Goal: Transaction & Acquisition: Purchase product/service

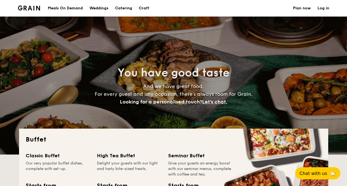
select select
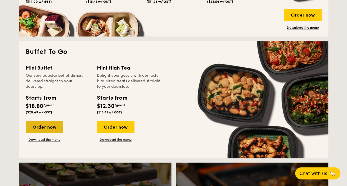
click at [50, 125] on div "Order now" at bounding box center [45, 127] width 38 height 12
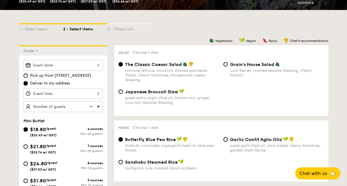
scroll to position [221, 0]
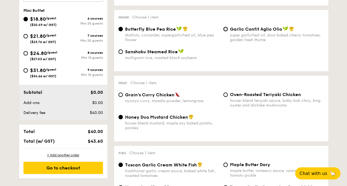
click at [225, 30] on input "Garlic Confit Aglio Olio super garlicfied oil, slow baked cherry tomatoes, gard…" at bounding box center [226, 29] width 4 height 4
radio input "true"
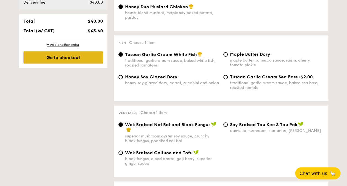
click at [62, 58] on div "Go to checkout" at bounding box center [63, 57] width 80 height 12
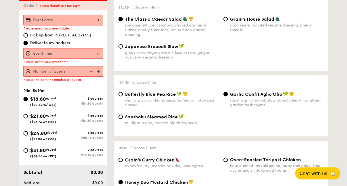
scroll to position [148, 0]
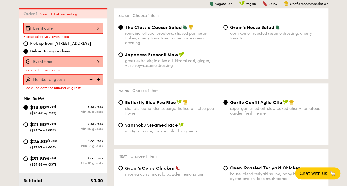
click at [67, 60] on div at bounding box center [63, 61] width 80 height 11
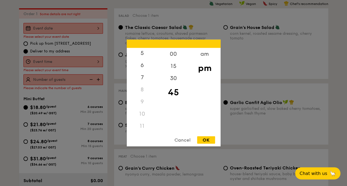
scroll to position [65, 0]
click at [140, 78] on div "7" at bounding box center [142, 80] width 31 height 16
click at [144, 68] on div "6" at bounding box center [142, 68] width 31 height 16
click at [145, 54] on div "5" at bounding box center [142, 56] width 31 height 16
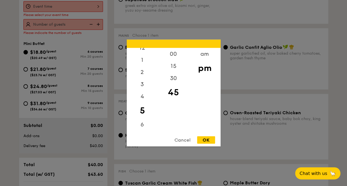
scroll to position [148, 0]
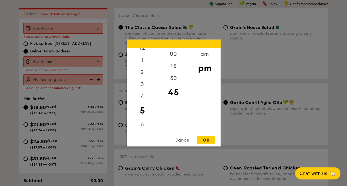
click at [100, 29] on div at bounding box center [173, 93] width 347 height 186
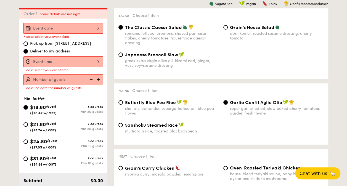
click at [56, 25] on div at bounding box center [63, 28] width 80 height 11
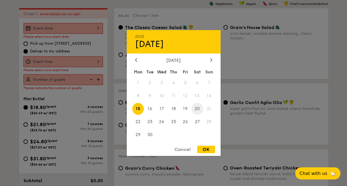
click at [199, 107] on span "20" at bounding box center [198, 109] width 12 height 12
click at [207, 149] on div "OK" at bounding box center [206, 149] width 18 height 7
type input "[DATE]"
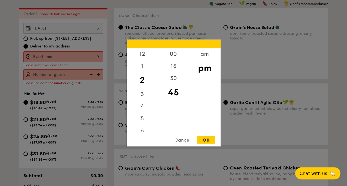
click at [53, 54] on div "12 1 2 3 4 5 6 7 8 9 10 11 00 15 30 45 am pm Cancel OK" at bounding box center [63, 56] width 80 height 11
click at [143, 79] on div "7" at bounding box center [142, 80] width 31 height 16
click at [52, 54] on div at bounding box center [173, 93] width 347 height 186
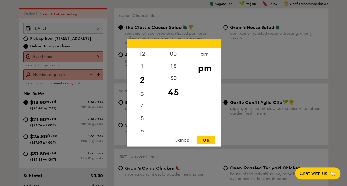
click at [54, 56] on div "12 1 2 3 4 5 6 7 8 9 10 11 00 15 30 45 am pm Cancel OK" at bounding box center [63, 56] width 80 height 11
click at [143, 65] on div "6" at bounding box center [142, 68] width 31 height 16
click at [176, 78] on div "30" at bounding box center [173, 80] width 31 height 16
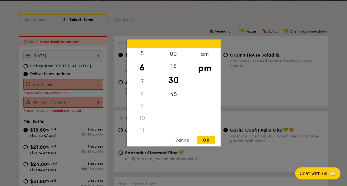
scroll to position [37, 0]
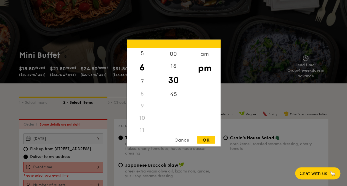
click at [190, 140] on div "Cancel" at bounding box center [182, 140] width 27 height 7
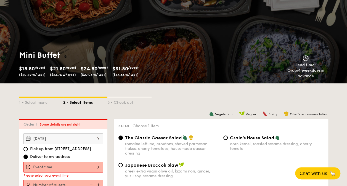
scroll to position [65, 0]
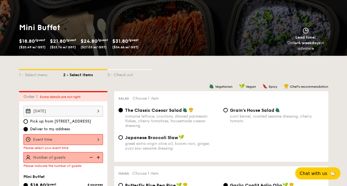
select select
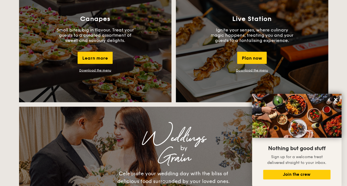
scroll to position [372, 0]
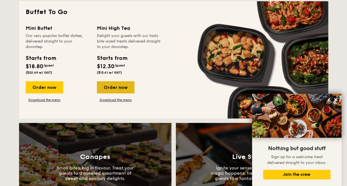
click at [114, 85] on div "Order now" at bounding box center [116, 87] width 38 height 12
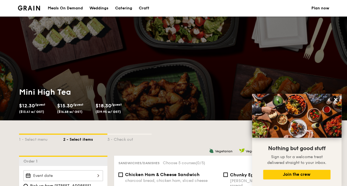
scroll to position [83, 0]
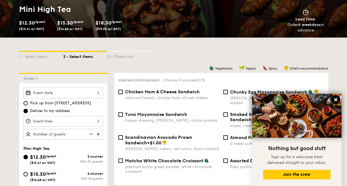
click at [336, 100] on icon at bounding box center [336, 99] width 3 height 3
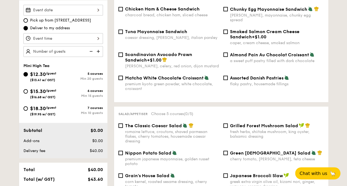
scroll to position [138, 0]
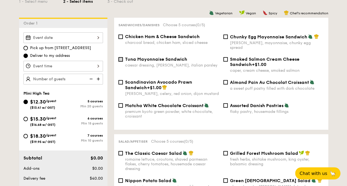
click at [122, 57] on input "Tuna Mayonnaise Sandwich caesar dressing, [GEOGRAPHIC_DATA], italian parsley" at bounding box center [121, 59] width 4 height 4
checkbox input "true"
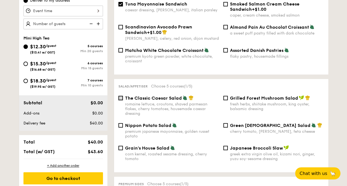
click at [121, 96] on input "The Classic Caesar Salad romaine lettuce, croutons, shaved parmesan flakes, che…" at bounding box center [121, 98] width 4 height 4
checkbox input "true"
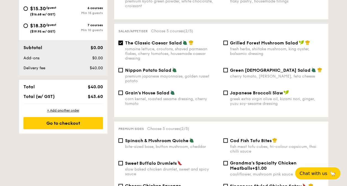
scroll to position [304, 0]
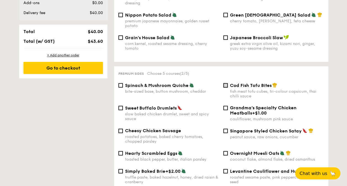
click at [226, 83] on input "Cod Fish Tofu Bites fish meat tofu cubes, tri-colour capsicum, thai chilli sauce" at bounding box center [226, 85] width 4 height 4
checkbox input "true"
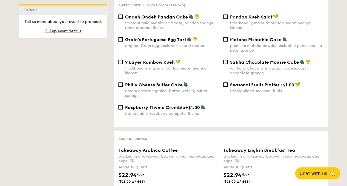
scroll to position [525, 0]
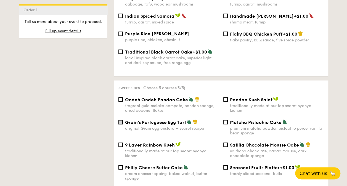
click at [120, 122] on input "Grain's Portuguese Egg Tart original Grain egg custard – secret recipe" at bounding box center [121, 122] width 4 height 4
checkbox input "true"
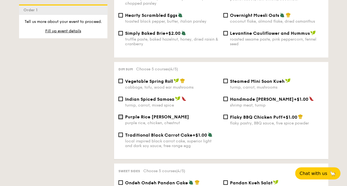
click at [120, 116] on input "Purple Rice Loh Mai Kai purple rice, chicken, chestnut" at bounding box center [121, 117] width 4 height 4
checkbox input "true"
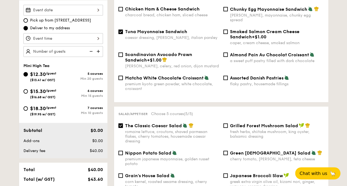
scroll to position [111, 0]
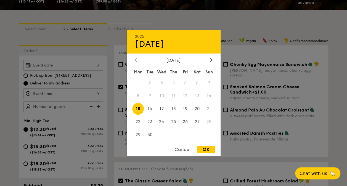
click at [91, 66] on div "2025 Sep [DATE] Tue Wed Thu Fri Sat Sun 1 2 3 4 5 6 7 8 9 10 11 12 13 14 15 16 …" at bounding box center [63, 65] width 80 height 11
click at [197, 109] on span "20" at bounding box center [198, 109] width 12 height 12
click at [206, 150] on div "OK" at bounding box center [206, 149] width 18 height 7
type input "[DATE]"
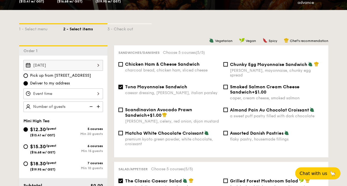
click at [92, 95] on div at bounding box center [63, 93] width 80 height 11
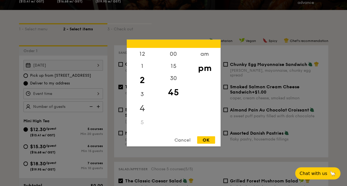
click at [145, 108] on div "4" at bounding box center [142, 109] width 31 height 16
click at [174, 78] on div "30" at bounding box center [173, 80] width 31 height 16
click at [210, 142] on div "OK" at bounding box center [206, 140] width 18 height 7
type input "4:30PM"
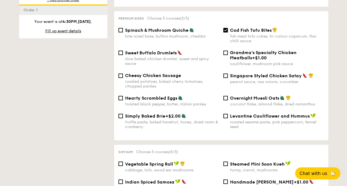
scroll to position [498, 0]
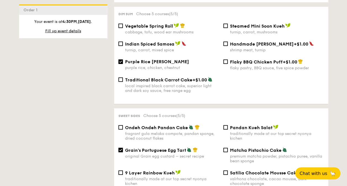
click at [35, 124] on div "1 - Select menu 2 - Select items 3 - Check out Order 1 [DATE] Pick up from [STR…" at bounding box center [174, 168] width 318 height 1090
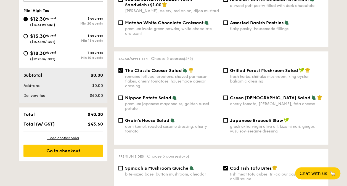
scroll to position [138, 0]
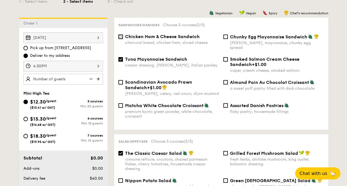
click at [121, 37] on input "Chicken Ham & Cheese Sandwich charcoal bread, chicken ham, sliced cheese" at bounding box center [121, 37] width 4 height 4
checkbox input "true"
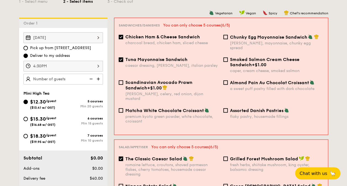
click at [121, 58] on input "Tuna Mayonnaise Sandwich caesar dressing, [GEOGRAPHIC_DATA], italian parsley" at bounding box center [121, 60] width 4 height 4
checkbox input "false"
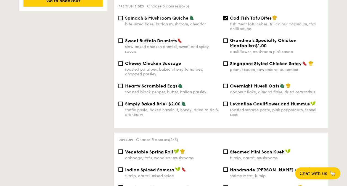
select select
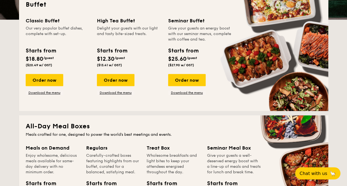
scroll to position [25, 0]
